Goal: Go to known website: Access a specific website the user already knows

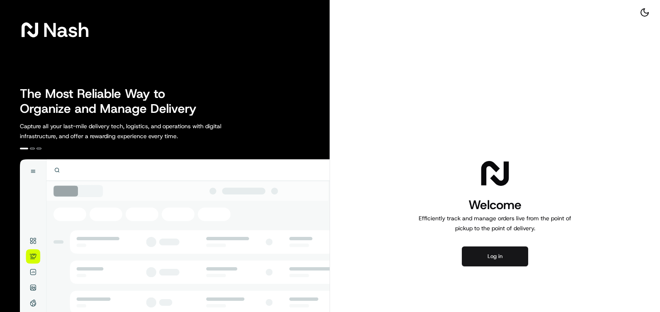
click at [498, 246] on button "Log in" at bounding box center [495, 256] width 66 height 20
